Goal: Information Seeking & Learning: Find specific fact

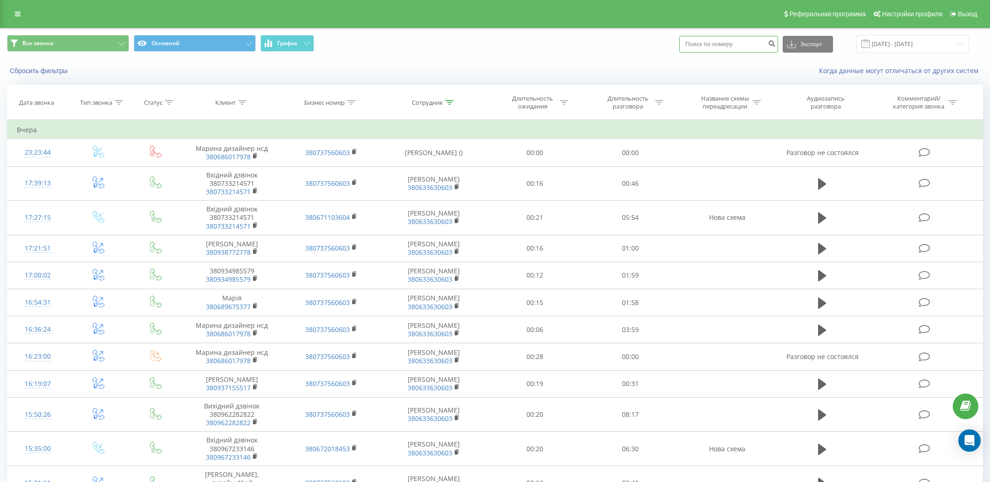
click at [723, 46] on input at bounding box center [728, 44] width 99 height 17
type input "0673746888"
click at [775, 43] on icon "submit" at bounding box center [772, 43] width 8 height 6
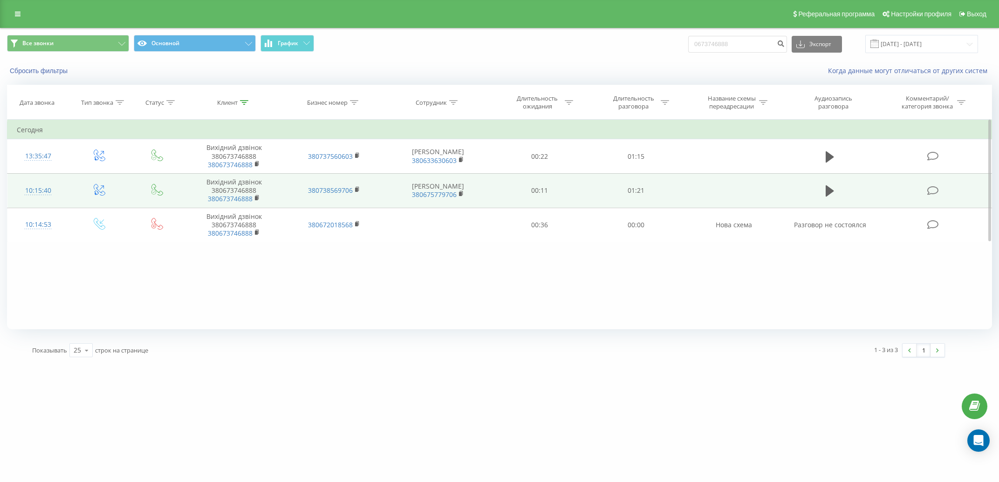
click at [823, 188] on td at bounding box center [829, 190] width 92 height 34
click at [829, 191] on icon at bounding box center [829, 190] width 8 height 11
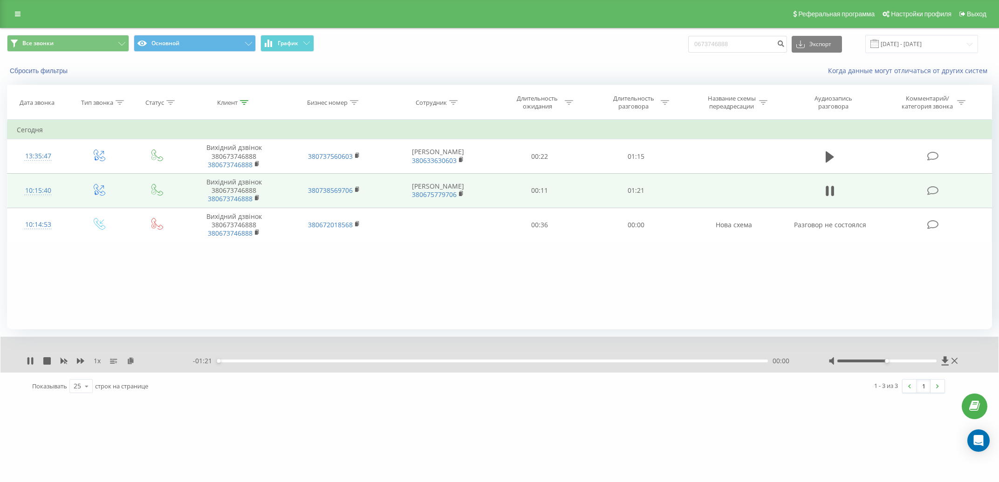
click at [915, 367] on div "1 x - 01:21 00:00 00:00" at bounding box center [499, 355] width 998 height 36
drag, startPoint x: 883, startPoint y: 359, endPoint x: 893, endPoint y: 360, distance: 10.3
click at [886, 359] on div at bounding box center [893, 360] width 131 height 9
click at [897, 360] on div at bounding box center [893, 360] width 131 height 9
drag, startPoint x: 905, startPoint y: 361, endPoint x: 927, endPoint y: 363, distance: 21.9
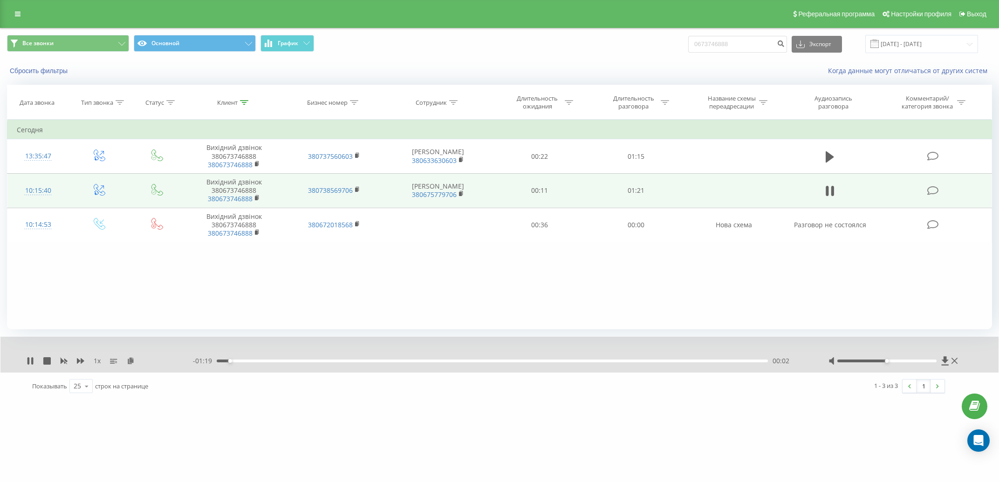
click at [906, 361] on div at bounding box center [886, 361] width 99 height 3
drag, startPoint x: 939, startPoint y: 360, endPoint x: 929, endPoint y: 360, distance: 10.2
click at [937, 360] on div at bounding box center [893, 360] width 131 height 9
click at [928, 360] on div at bounding box center [886, 361] width 99 height 3
click at [931, 362] on div at bounding box center [886, 361] width 99 height 3
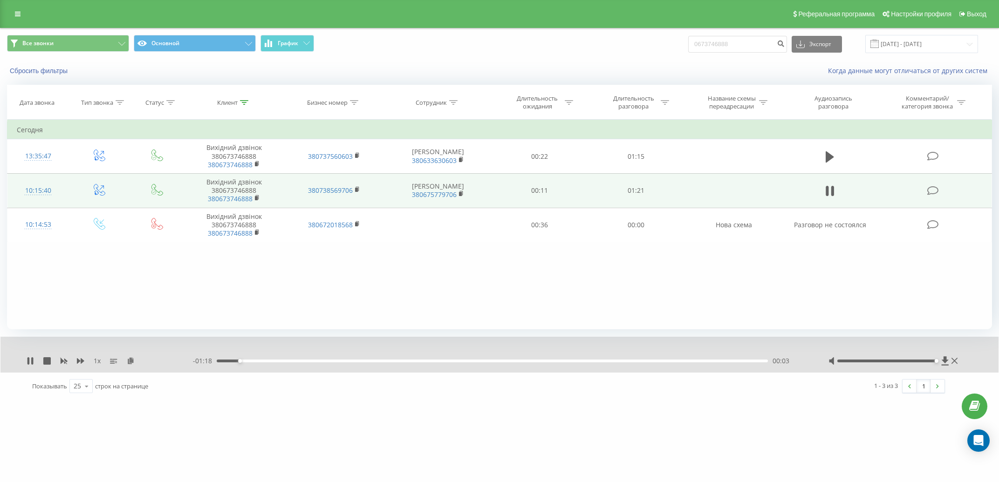
click at [932, 362] on div at bounding box center [886, 361] width 99 height 3
click at [33, 362] on icon at bounding box center [32, 360] width 2 height 7
click at [694, 360] on div "- 00:08 01:13 01:13" at bounding box center [499, 360] width 612 height 9
click at [691, 361] on div "01:10" at bounding box center [492, 361] width 551 height 3
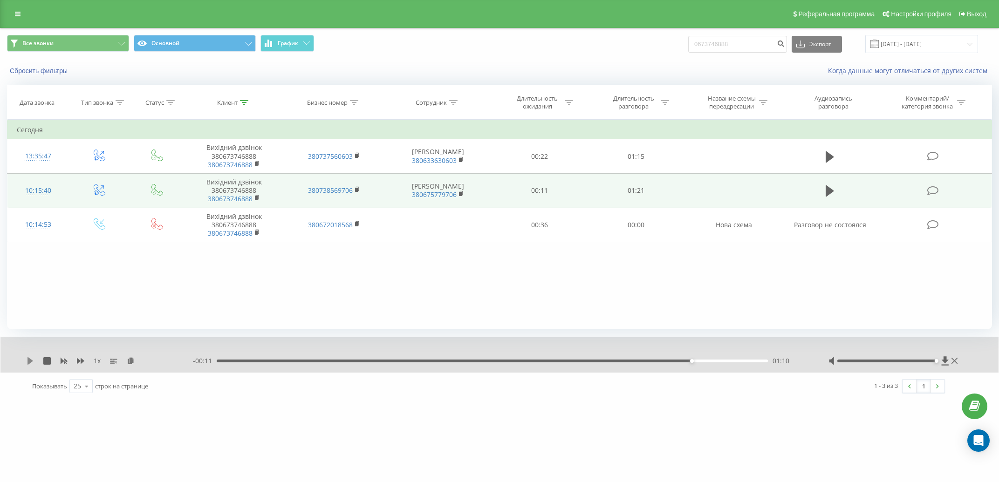
click at [29, 361] on icon at bounding box center [30, 360] width 6 height 7
click at [29, 361] on icon at bounding box center [28, 360] width 2 height 7
click at [29, 361] on icon at bounding box center [30, 360] width 6 height 7
click at [736, 39] on input "0673746888" at bounding box center [737, 44] width 99 height 17
drag, startPoint x: 740, startPoint y: 43, endPoint x: 707, endPoint y: 44, distance: 33.5
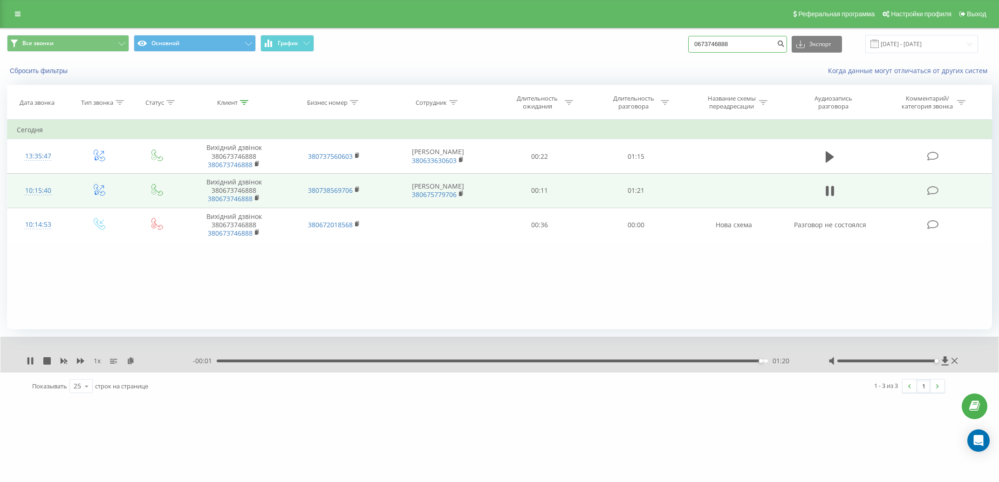
click at [707, 44] on input "0673746888" at bounding box center [737, 44] width 99 height 17
type input "0633447607"
click at [783, 41] on icon "submit" at bounding box center [780, 43] width 8 height 6
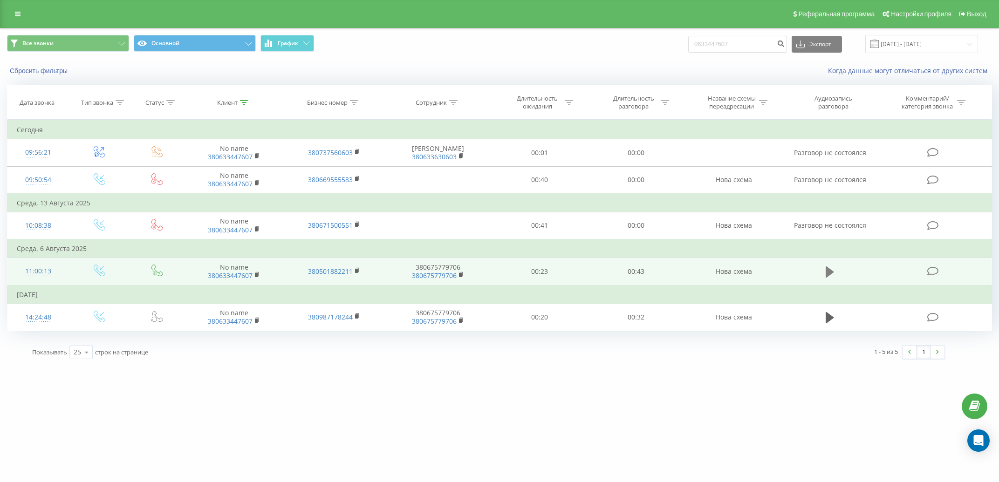
click at [830, 269] on icon at bounding box center [829, 271] width 8 height 11
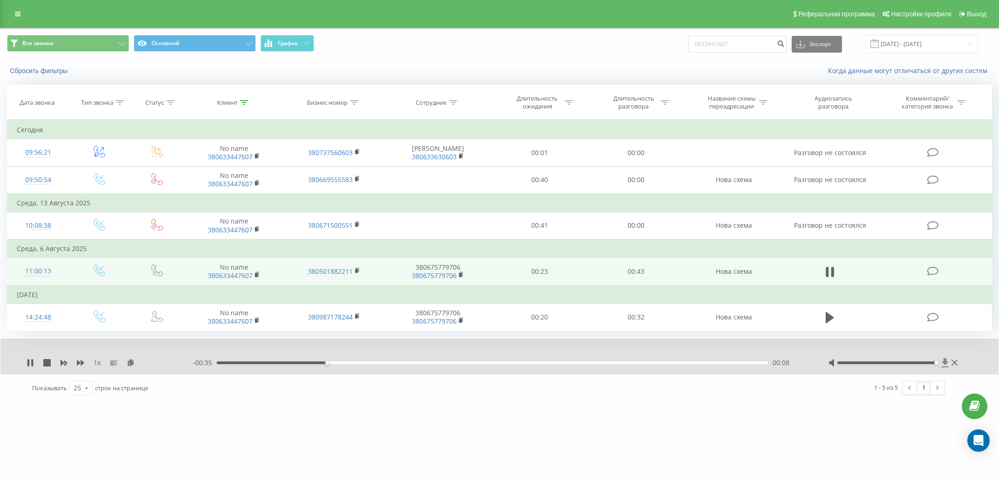
drag, startPoint x: 884, startPoint y: 362, endPoint x: 946, endPoint y: 366, distance: 62.5
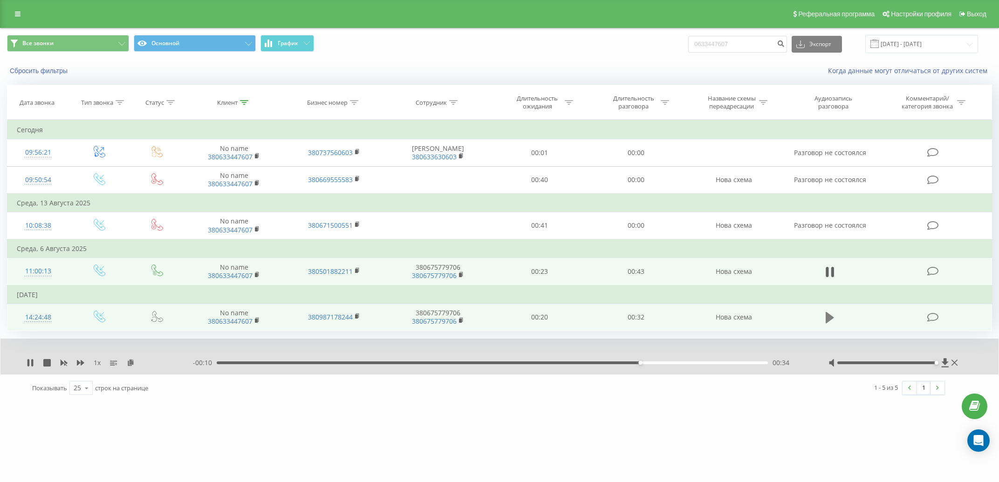
click at [828, 313] on icon at bounding box center [829, 317] width 8 height 11
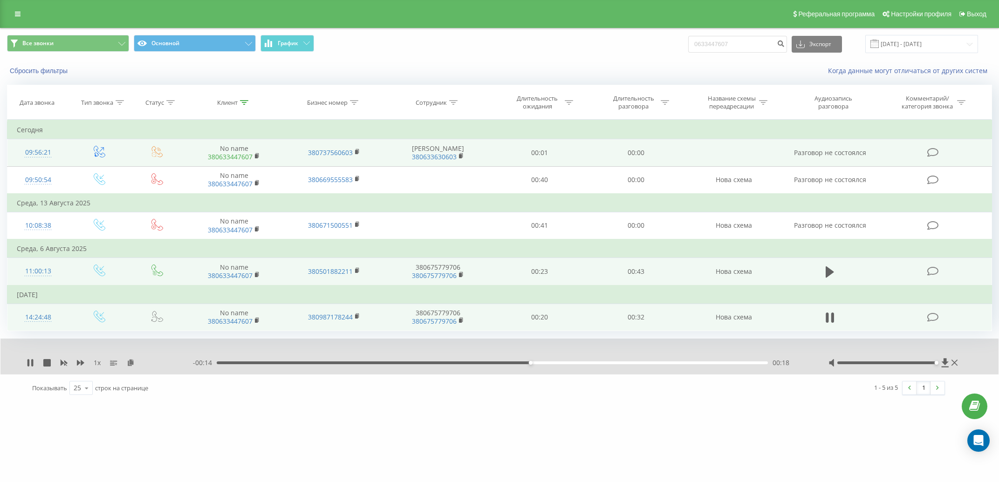
click at [231, 155] on link "380633447607" at bounding box center [230, 156] width 45 height 9
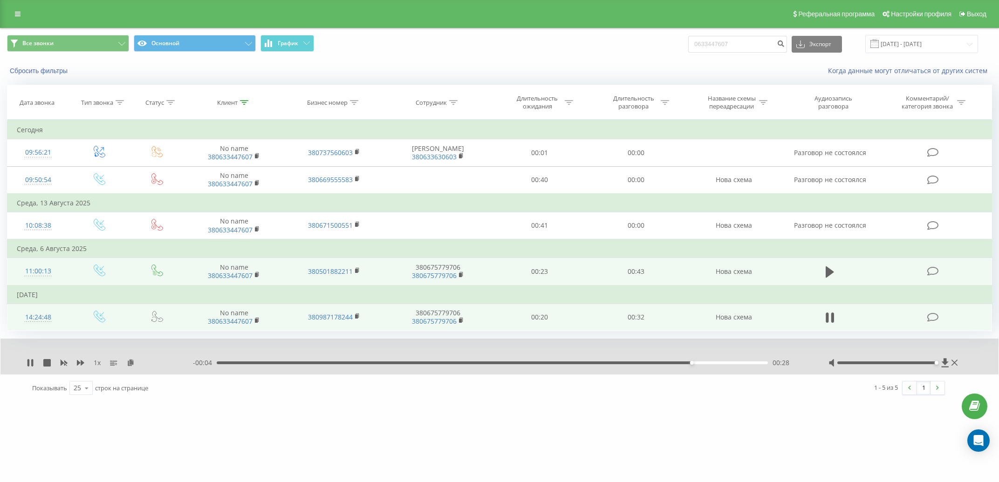
click at [43, 360] on div "1 x" at bounding box center [110, 362] width 166 height 9
click at [22, 360] on div "1 x - 00:03 00:29 00:29" at bounding box center [499, 357] width 998 height 36
click at [31, 363] on icon at bounding box center [30, 362] width 7 height 7
click at [332, 420] on div "[DOMAIN_NAME] 0633447607 Проекты [DOMAIN_NAME] Дашборд Центр обращений Журнал з…" at bounding box center [499, 241] width 999 height 482
